Goal: Transaction & Acquisition: Download file/media

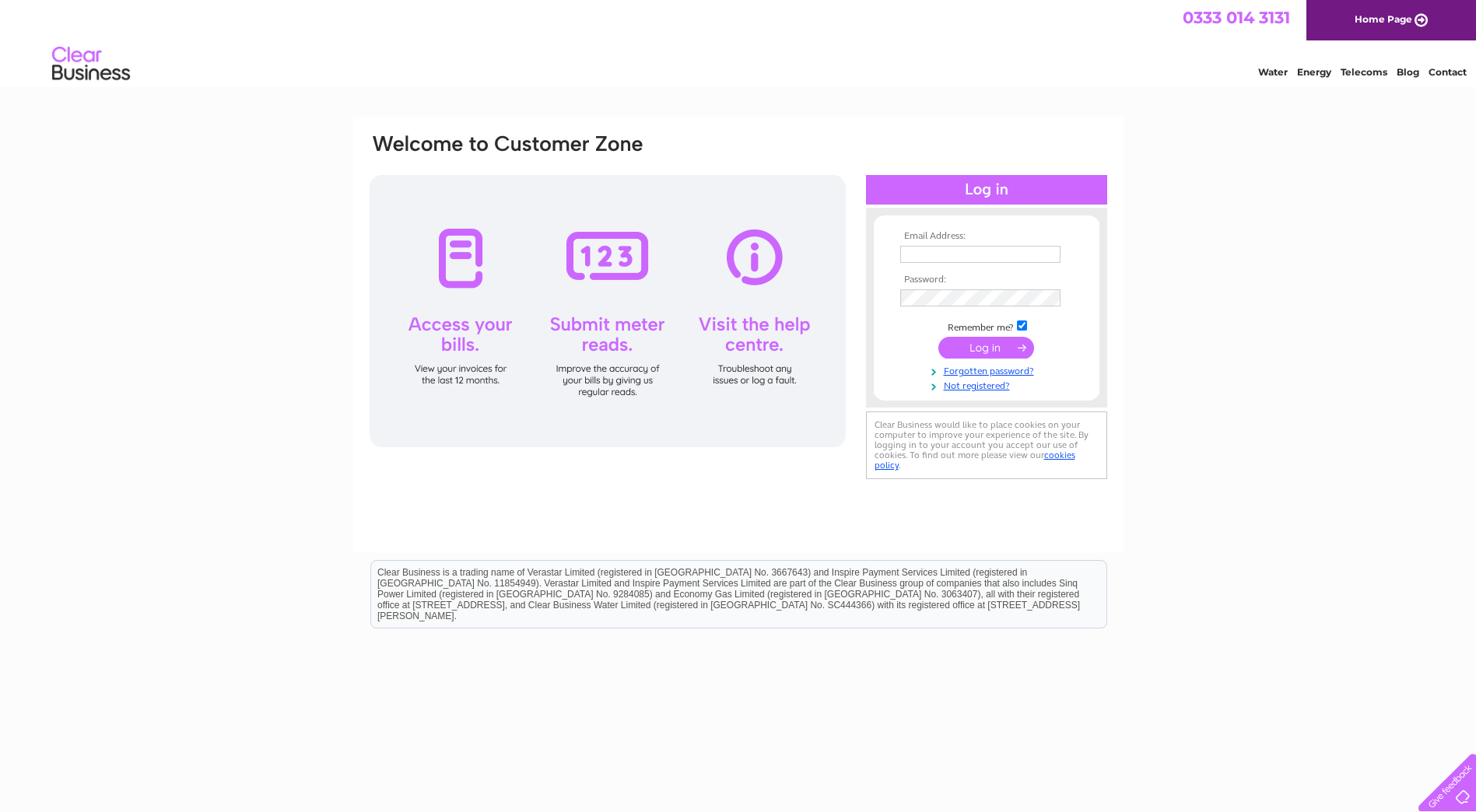
type input "[EMAIL_ADDRESS][DOMAIN_NAME]"
click at [996, 348] on input "submit" at bounding box center [986, 348] width 96 height 22
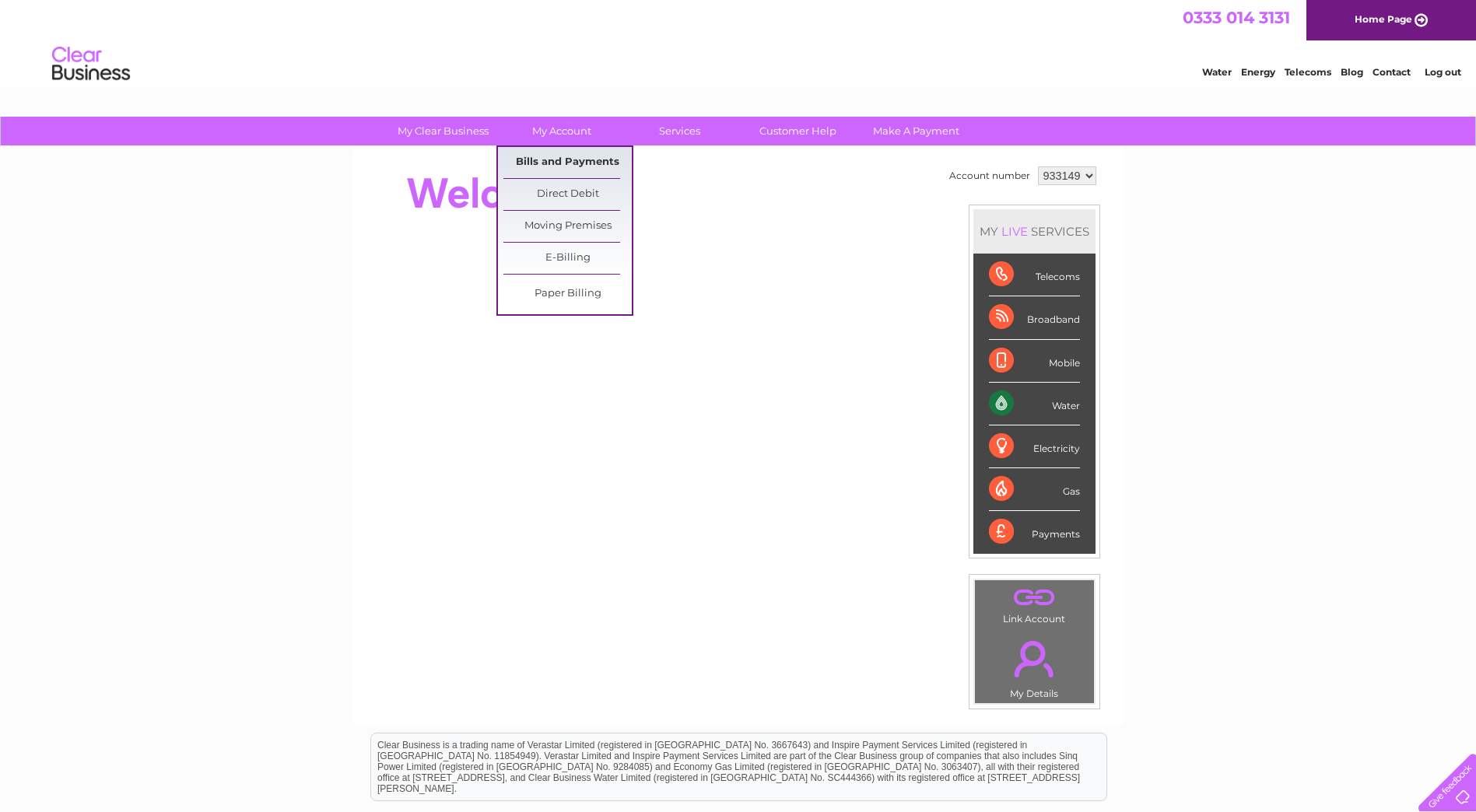
click at [535, 155] on link "Bills and Payments" at bounding box center [567, 162] width 128 height 31
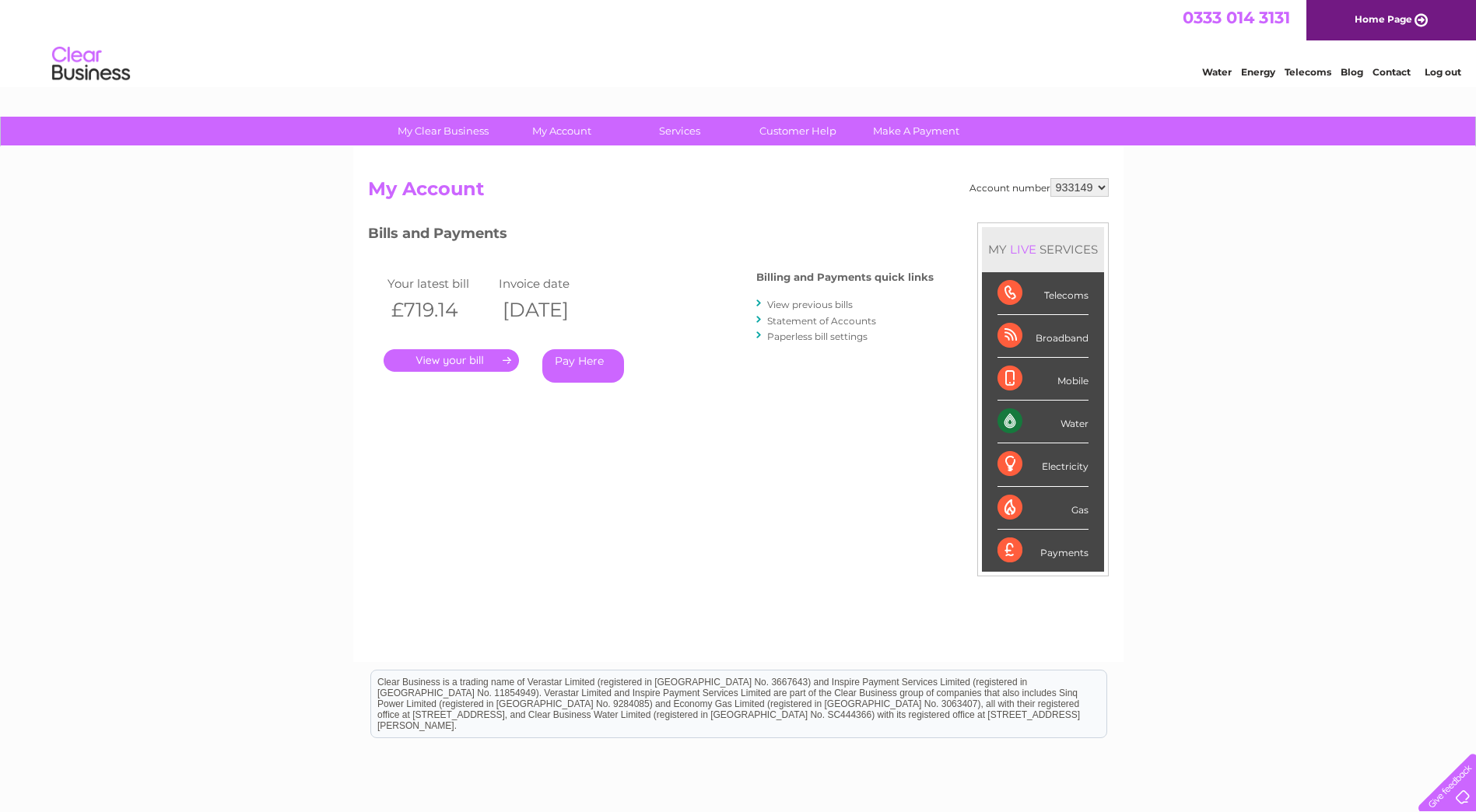
click at [492, 364] on link "." at bounding box center [452, 361] width 136 height 23
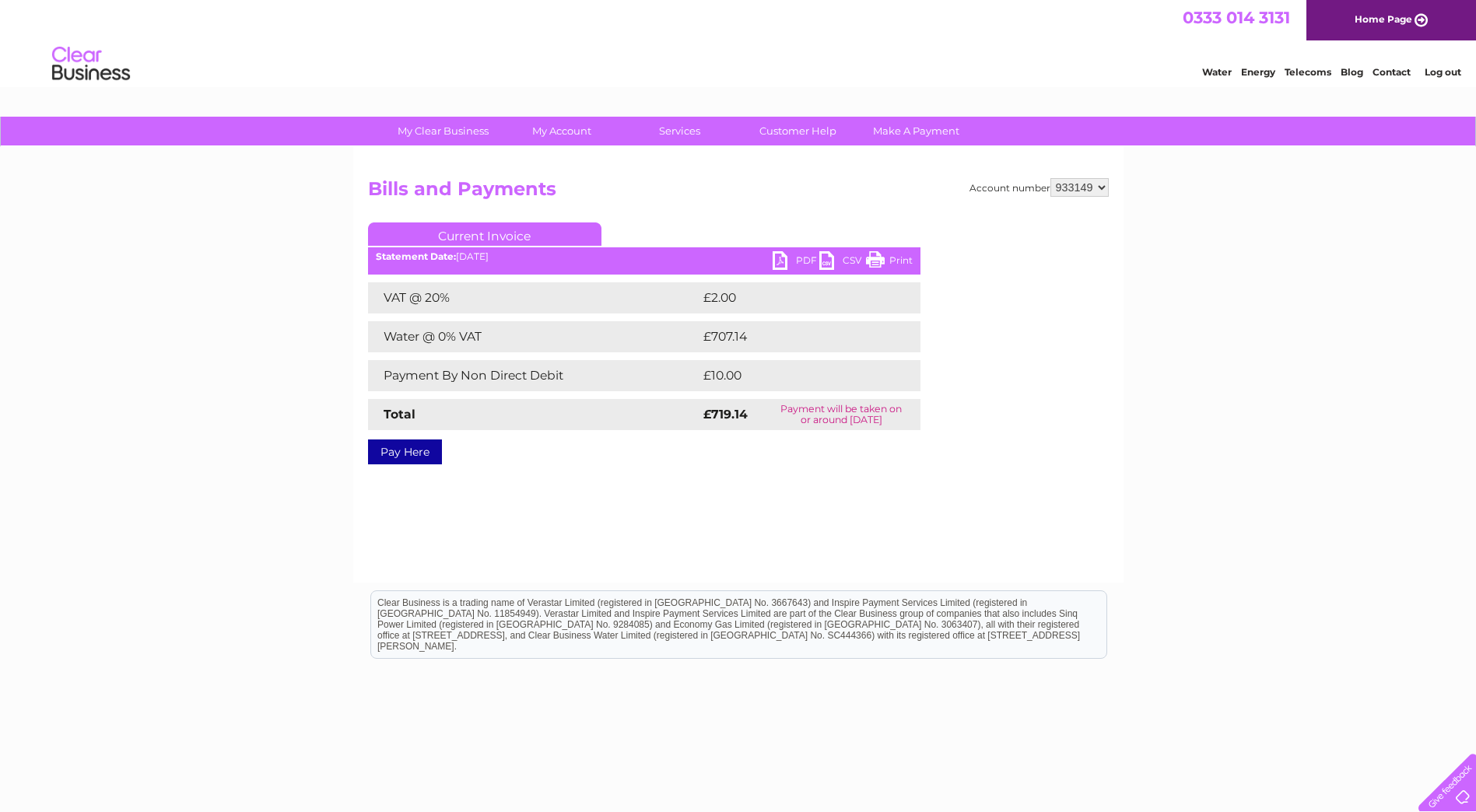
click at [783, 257] on link "PDF" at bounding box center [796, 262] width 47 height 23
